Goal: Transaction & Acquisition: Download file/media

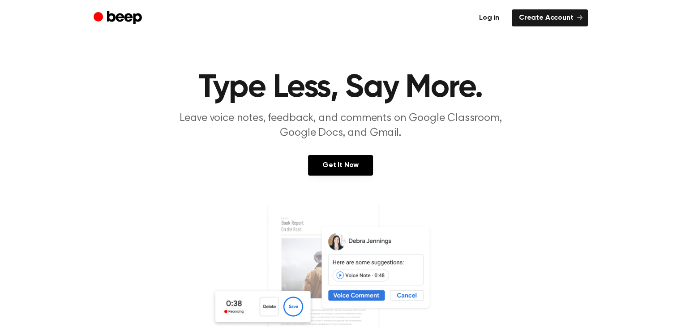
click at [485, 21] on link "Log in" at bounding box center [489, 17] width 34 height 17
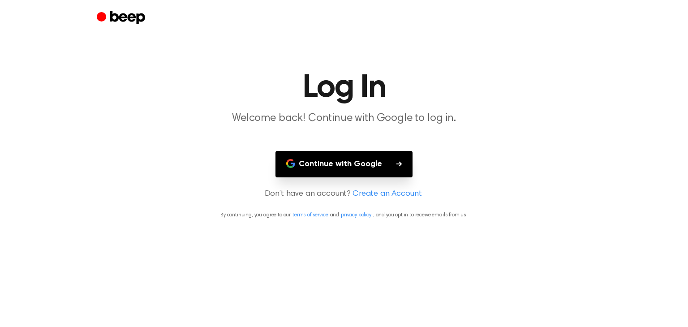
click at [351, 159] on button "Continue with Google" at bounding box center [343, 164] width 137 height 26
click at [339, 174] on button "Continue with Google" at bounding box center [343, 164] width 137 height 26
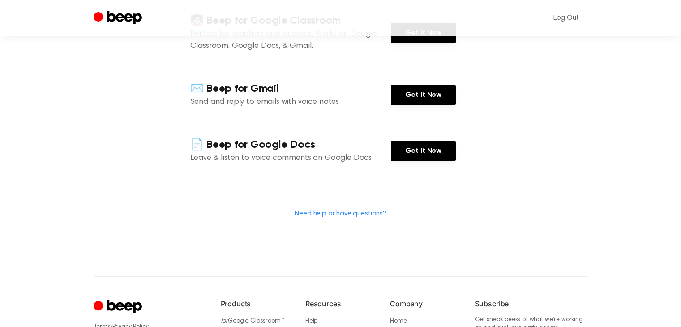
scroll to position [142, 0]
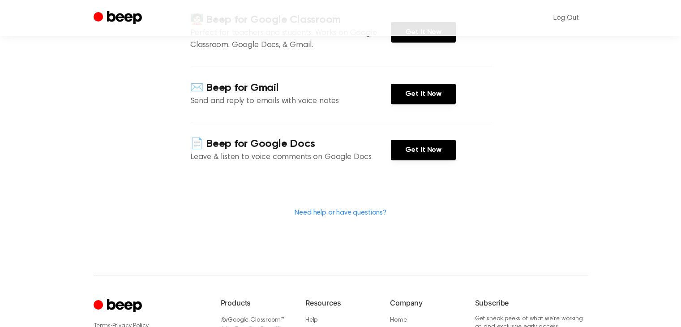
click at [399, 160] on div "📄 Beep for Google Docs Leave & listen to voice comments on Google Docs Get It N…" at bounding box center [340, 150] width 301 height 56
click at [403, 151] on link "Get It Now" at bounding box center [423, 150] width 65 height 21
